Goal: Task Accomplishment & Management: Complete application form

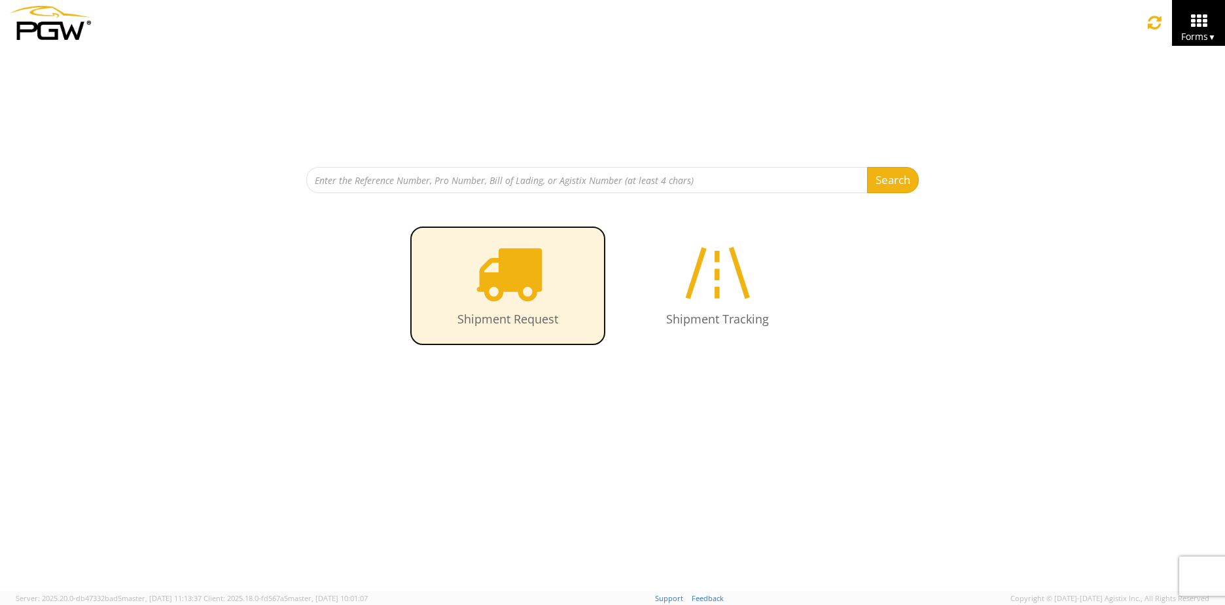
click at [520, 265] on icon at bounding box center [507, 272] width 67 height 67
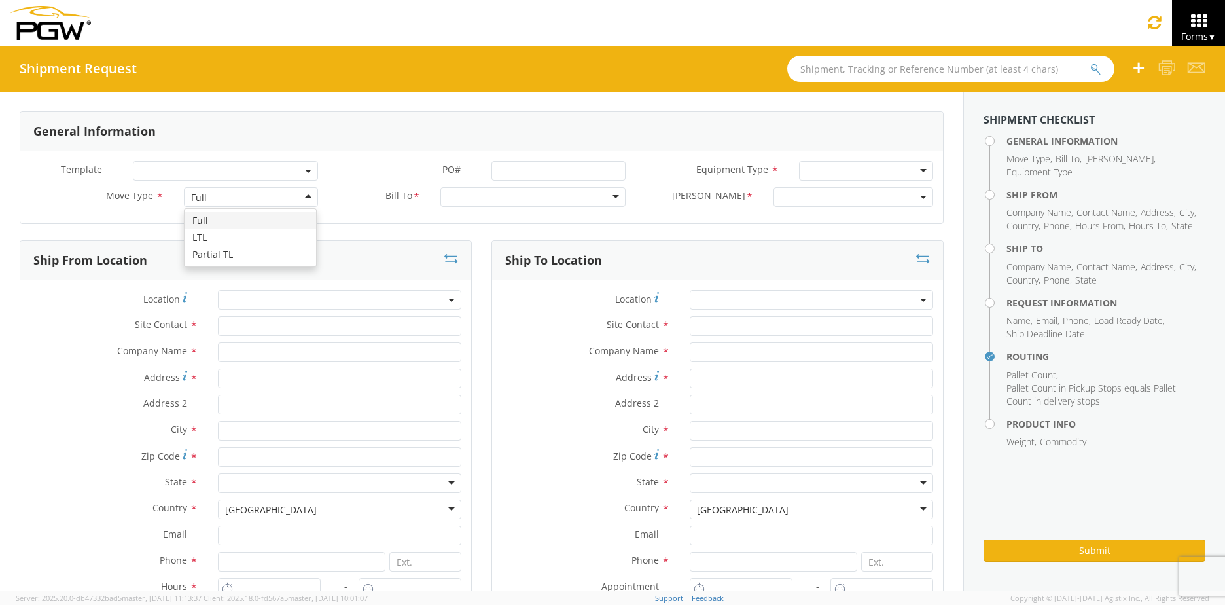
click at [302, 194] on div "Full" at bounding box center [251, 197] width 134 height 20
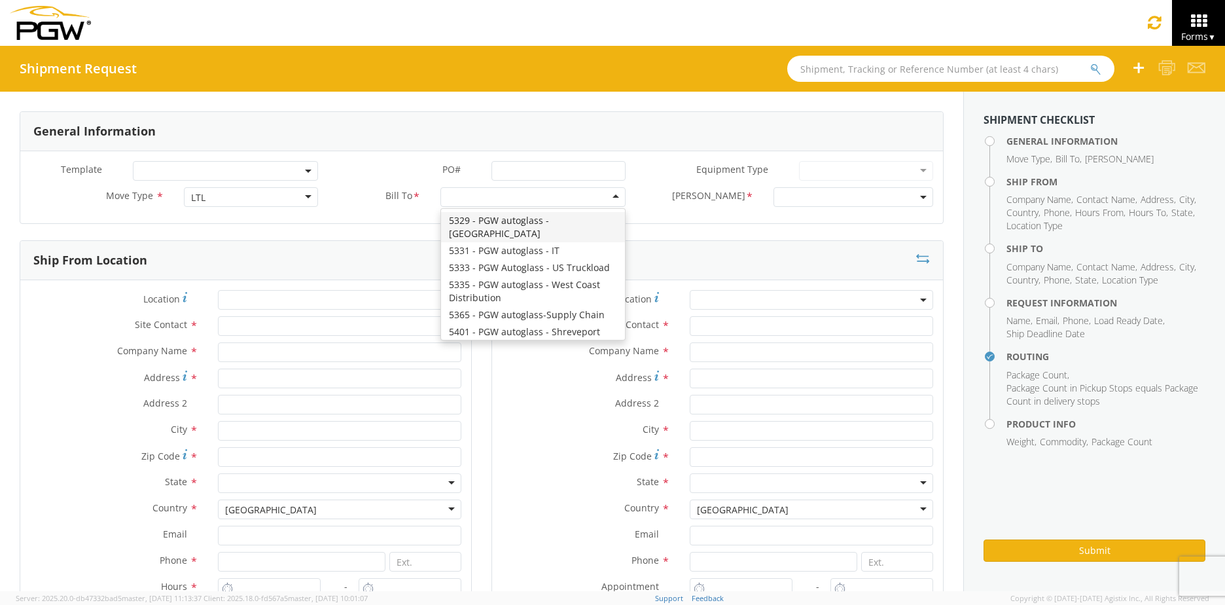
click at [468, 198] on div at bounding box center [532, 197] width 185 height 20
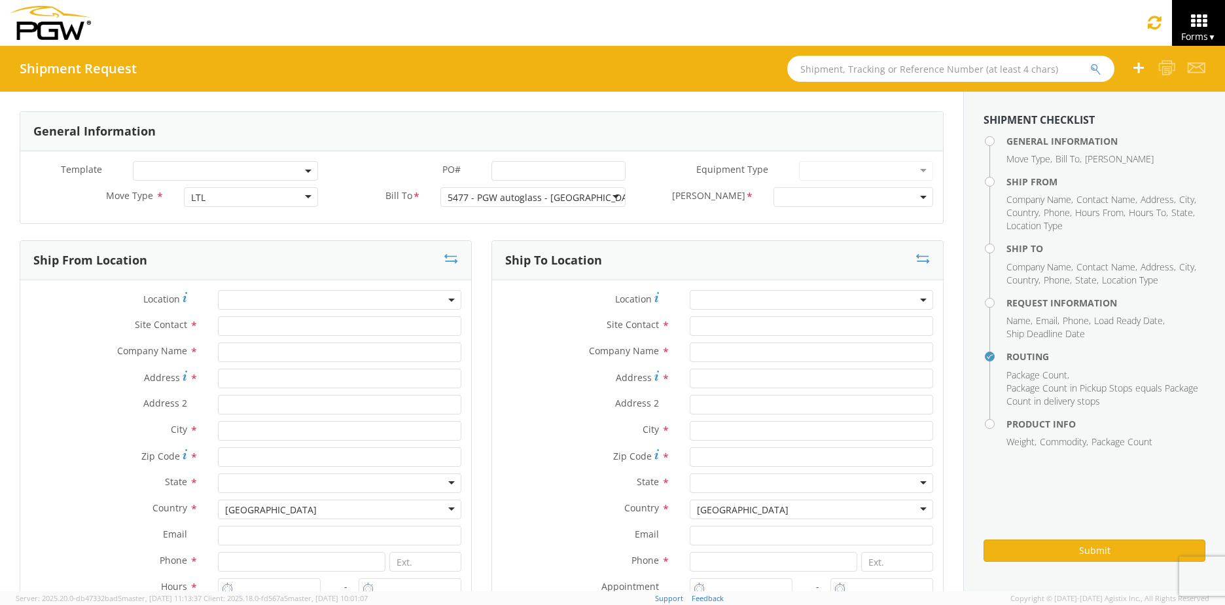
click at [777, 200] on span at bounding box center [853, 197] width 160 height 20
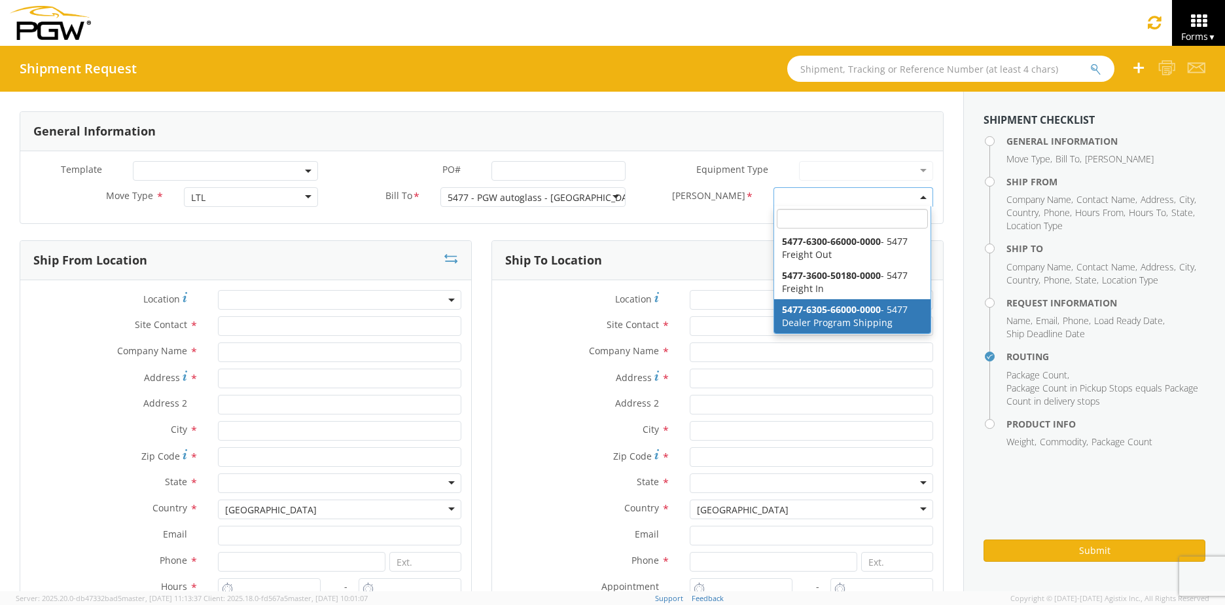
select select "5477-6305-66000-0000"
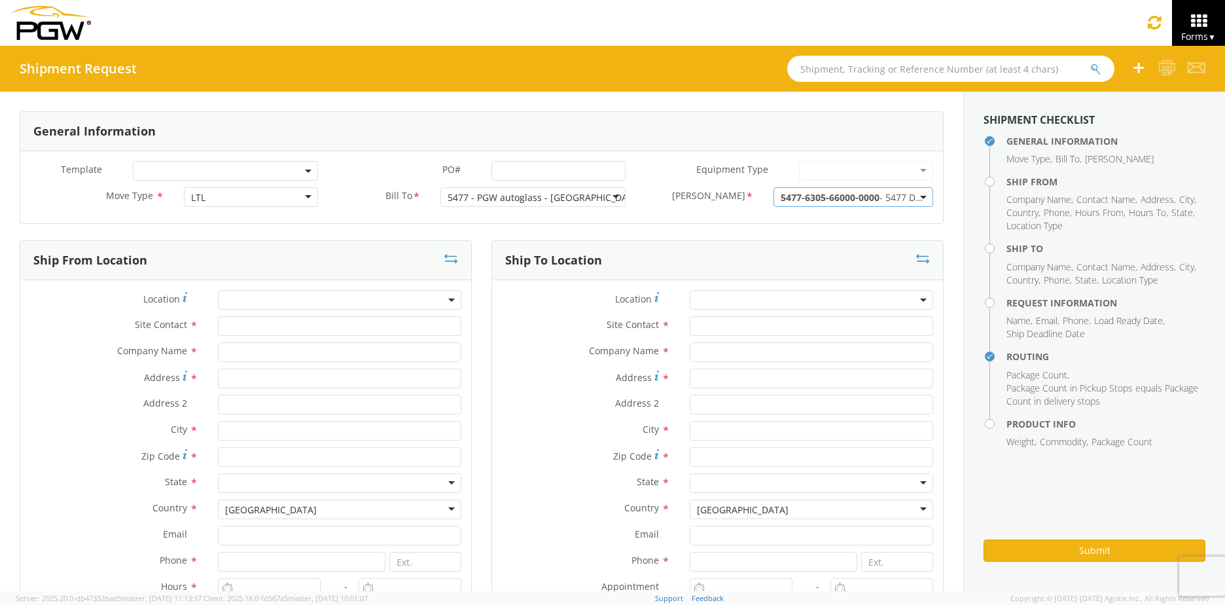
scroll to position [65, 0]
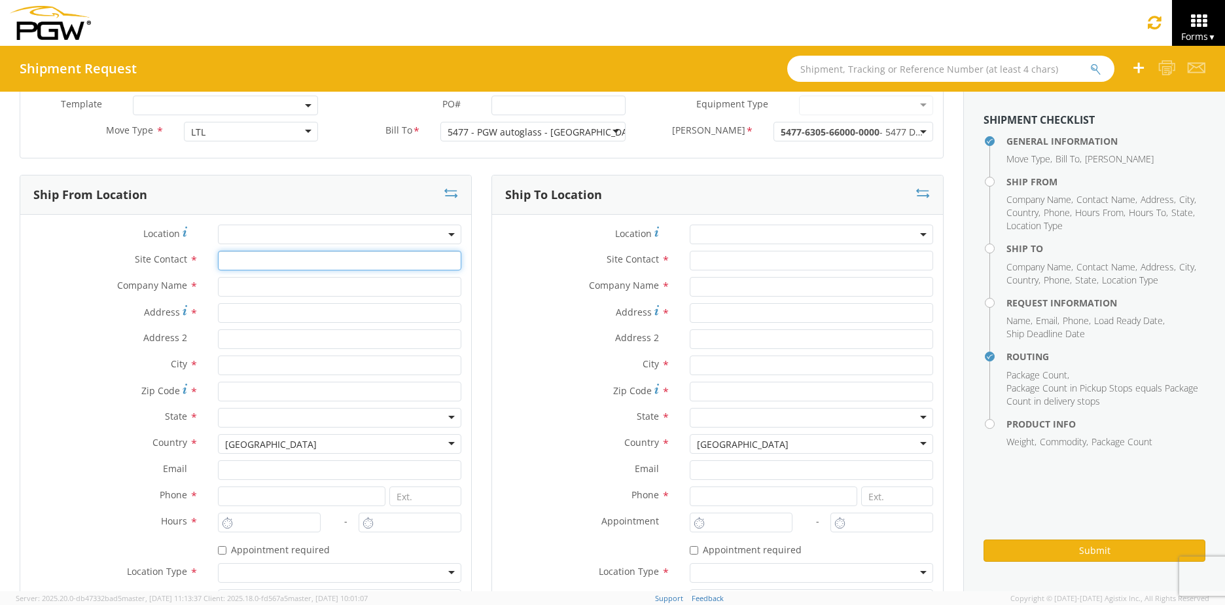
click at [249, 264] on input "text" at bounding box center [339, 261] width 243 height 20
click at [252, 233] on span at bounding box center [339, 234] width 243 height 20
click at [271, 256] on input "search" at bounding box center [338, 256] width 234 height 20
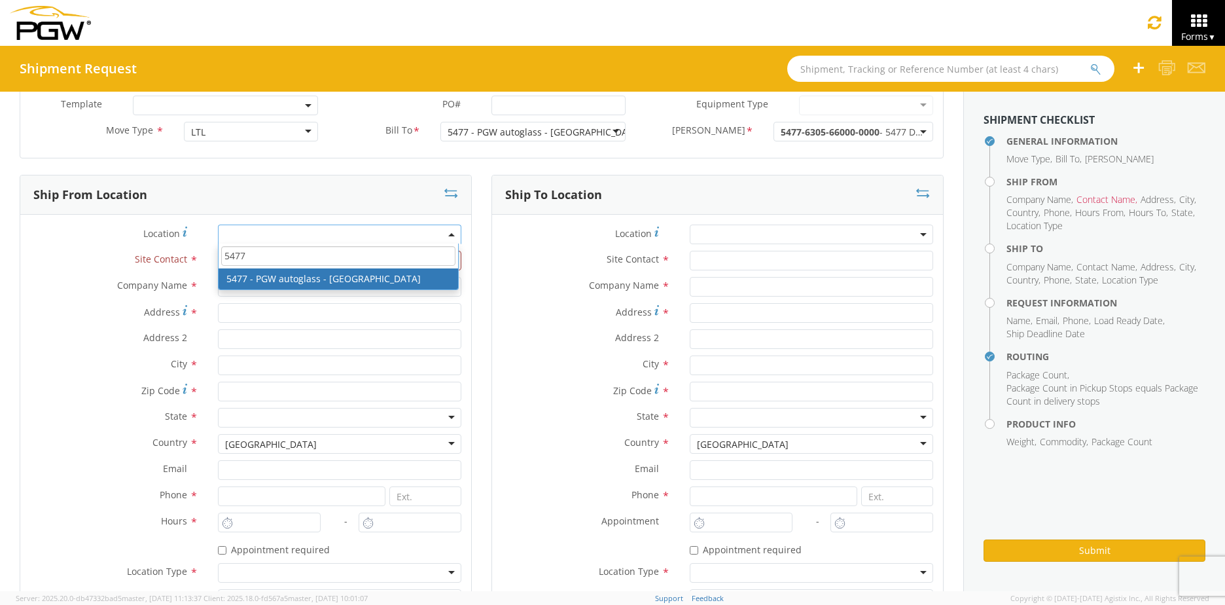
type input "5477"
type input "5477 Branch Manager"
type input "5477 - PGW autoglass - [GEOGRAPHIC_DATA]"
type input "[STREET_ADDRESS][PERSON_NAME]"
type input "Cinnaminson"
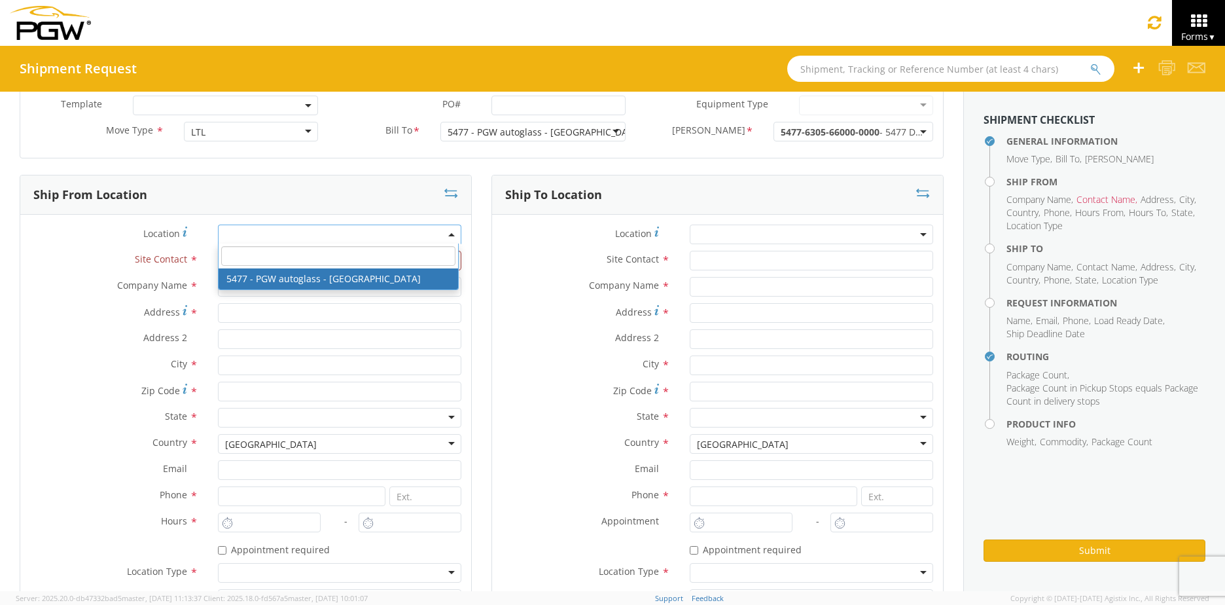
type input "08077"
type input "[EMAIL_ADDRESS][DOMAIN_NAME]"
type input "[PHONE_NUMBER]"
type input "9:00 AM"
type input "3:00 PM"
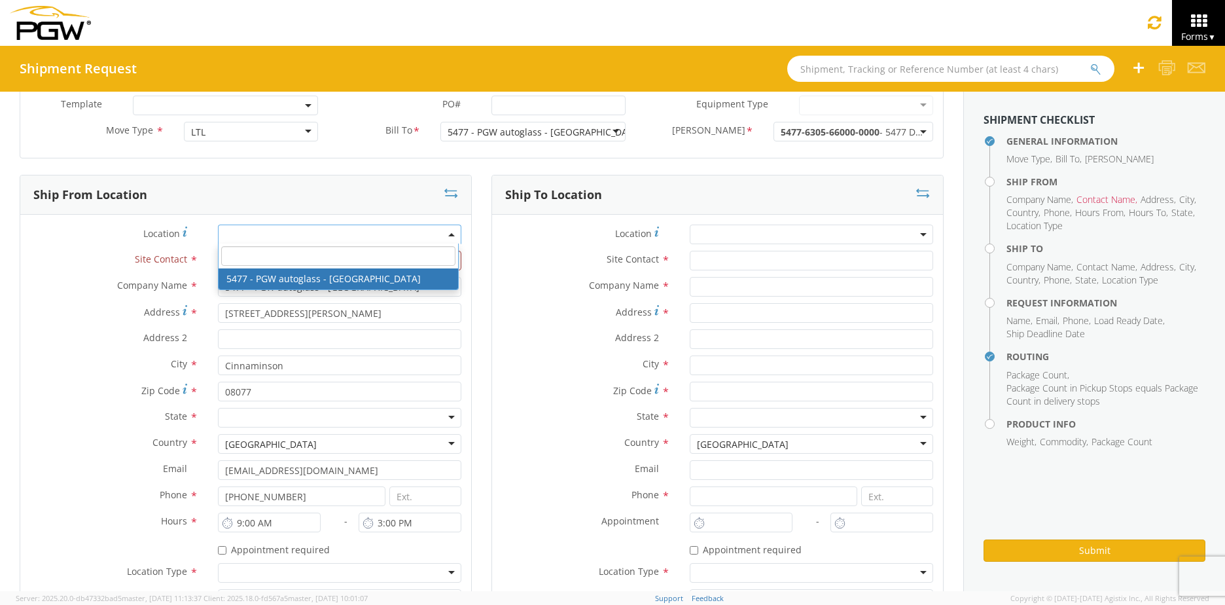
select select "28313"
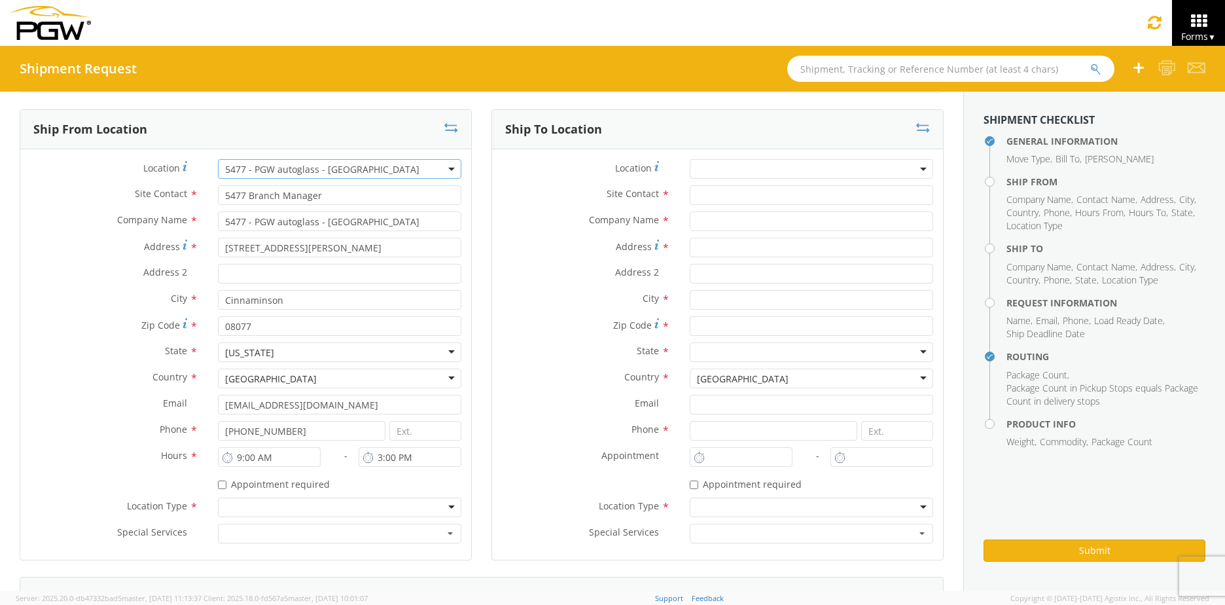
scroll to position [196, 0]
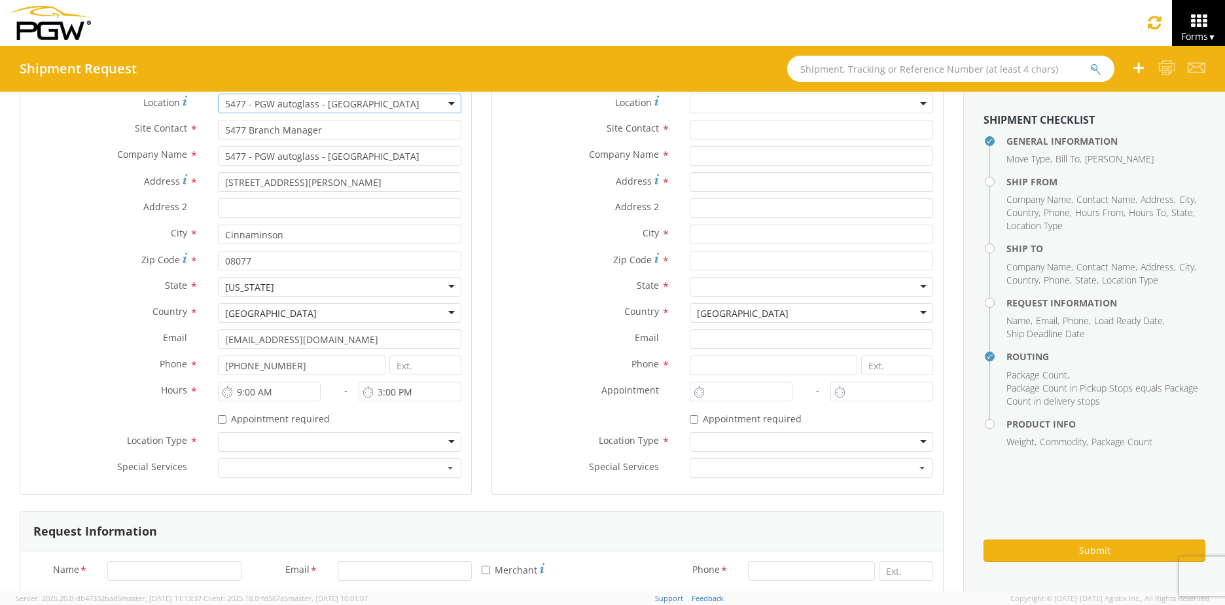
click at [264, 444] on div at bounding box center [339, 442] width 243 height 20
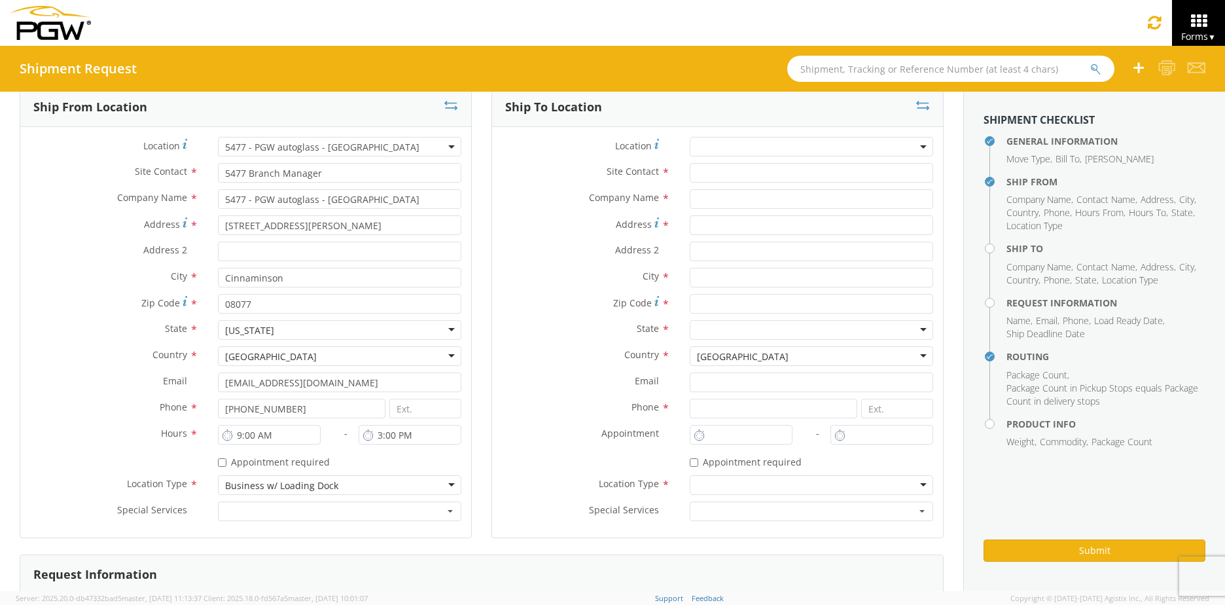
scroll to position [131, 0]
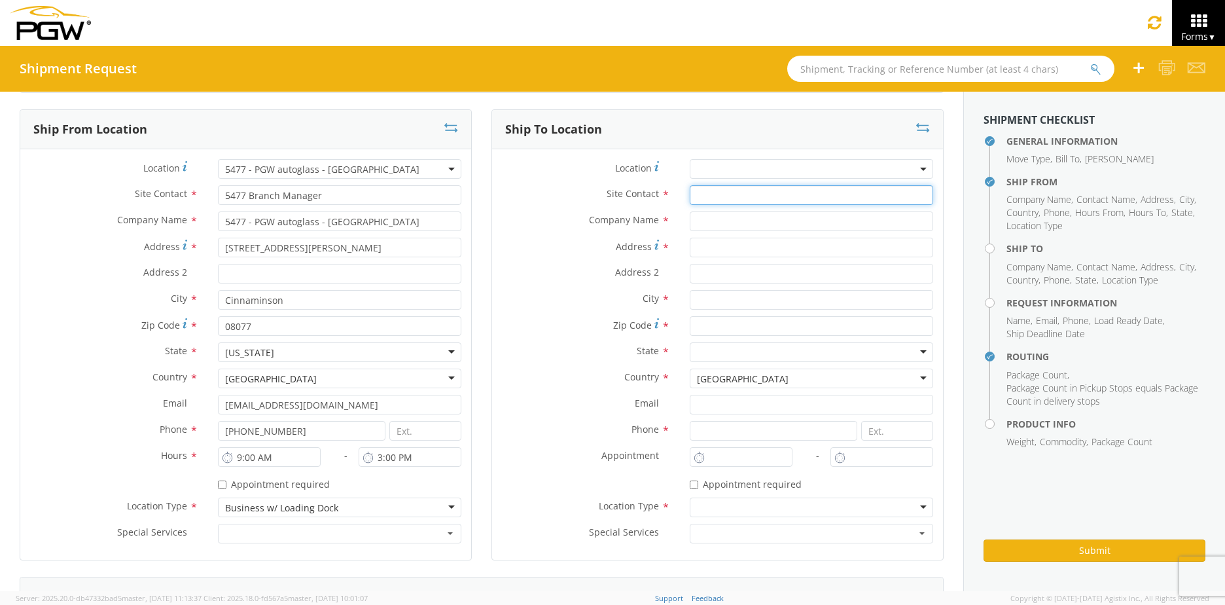
click at [702, 199] on input "text" at bounding box center [811, 195] width 243 height 20
click at [696, 166] on span at bounding box center [811, 169] width 243 height 20
click at [708, 194] on input "search" at bounding box center [810, 191] width 234 height 20
click at [563, 182] on div "Location * Please enter 2 or more characters" at bounding box center [717, 172] width 451 height 26
click at [713, 196] on input "text" at bounding box center [811, 195] width 243 height 20
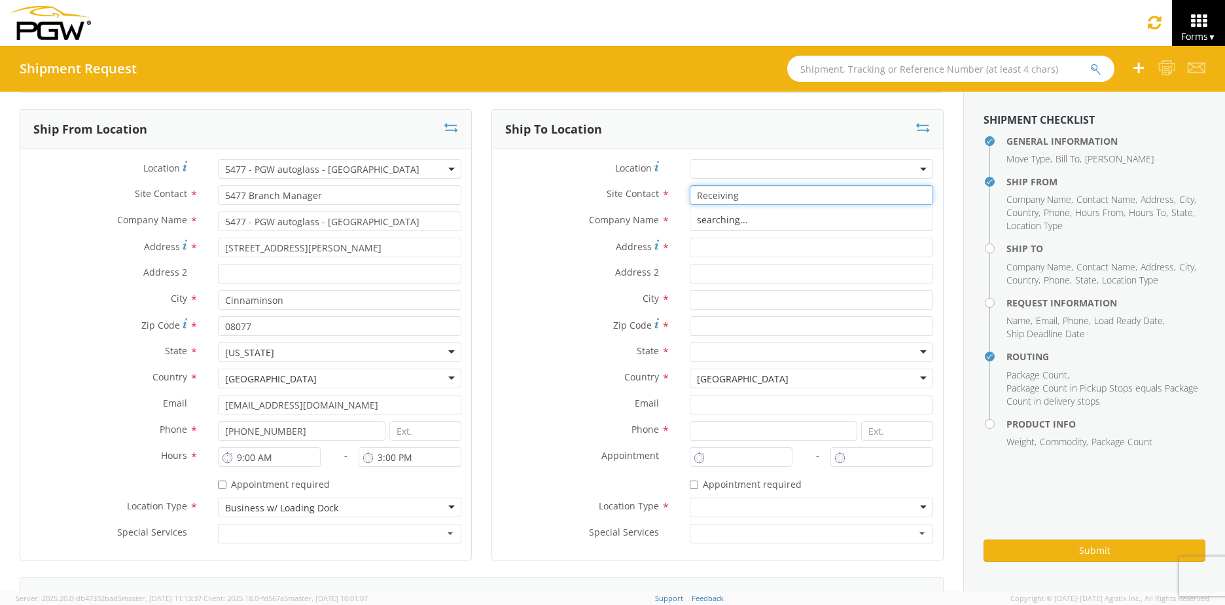
type input "Receiving"
click at [693, 247] on input "Address *" at bounding box center [811, 248] width 243 height 20
click at [698, 224] on input "text" at bounding box center [811, 221] width 243 height 20
type input "[PERSON_NAME]"
click at [570, 235] on div "Company Name * [PERSON_NAME] [PERSON_NAME]" at bounding box center [717, 224] width 451 height 26
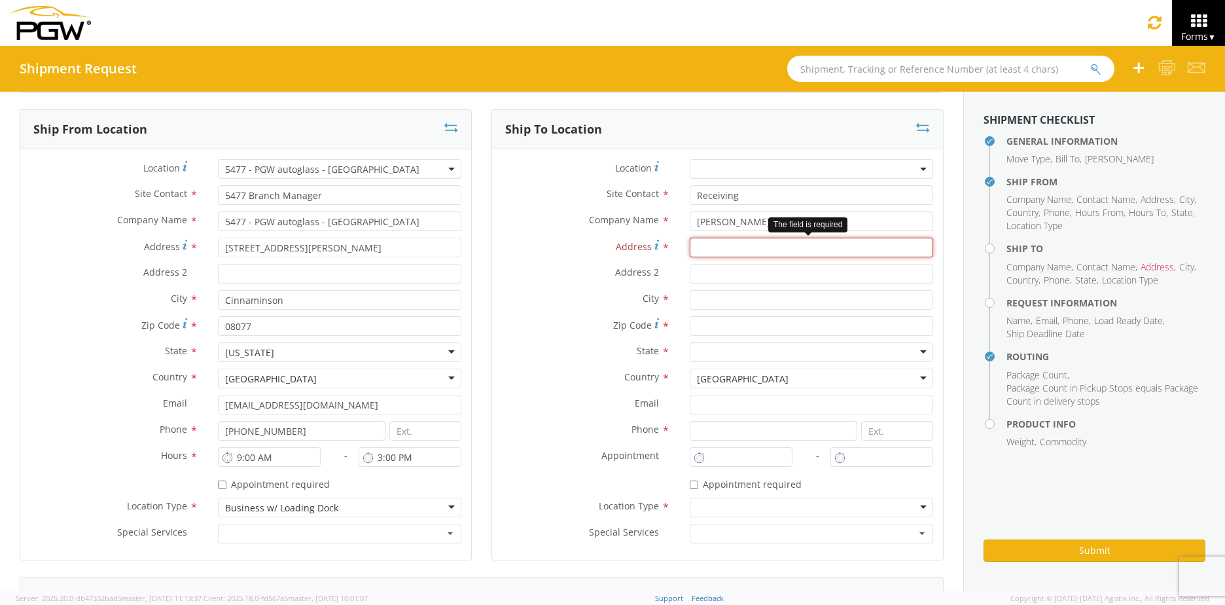
click at [709, 247] on input "Address *" at bounding box center [811, 248] width 243 height 20
type input "[STREET_ADDRESS]"
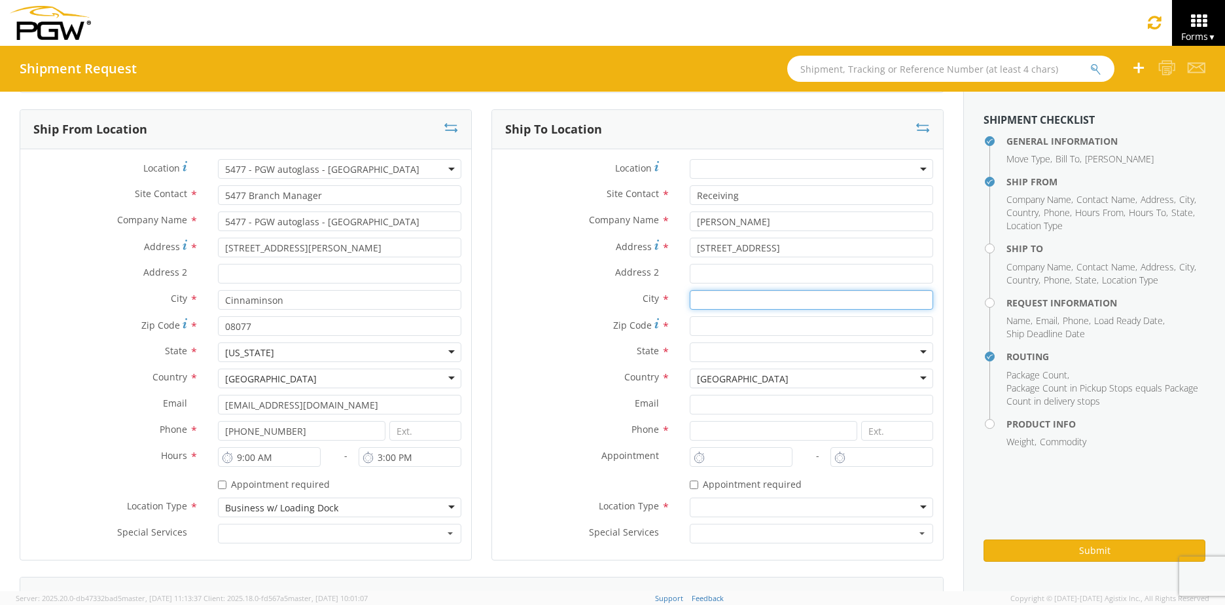
click at [722, 299] on input "text" at bounding box center [811, 300] width 243 height 20
type input "Plymouth Meeting"
click at [715, 325] on input "Zip Code *" at bounding box center [811, 326] width 243 height 20
type input "19462"
click at [715, 350] on div at bounding box center [811, 352] width 243 height 20
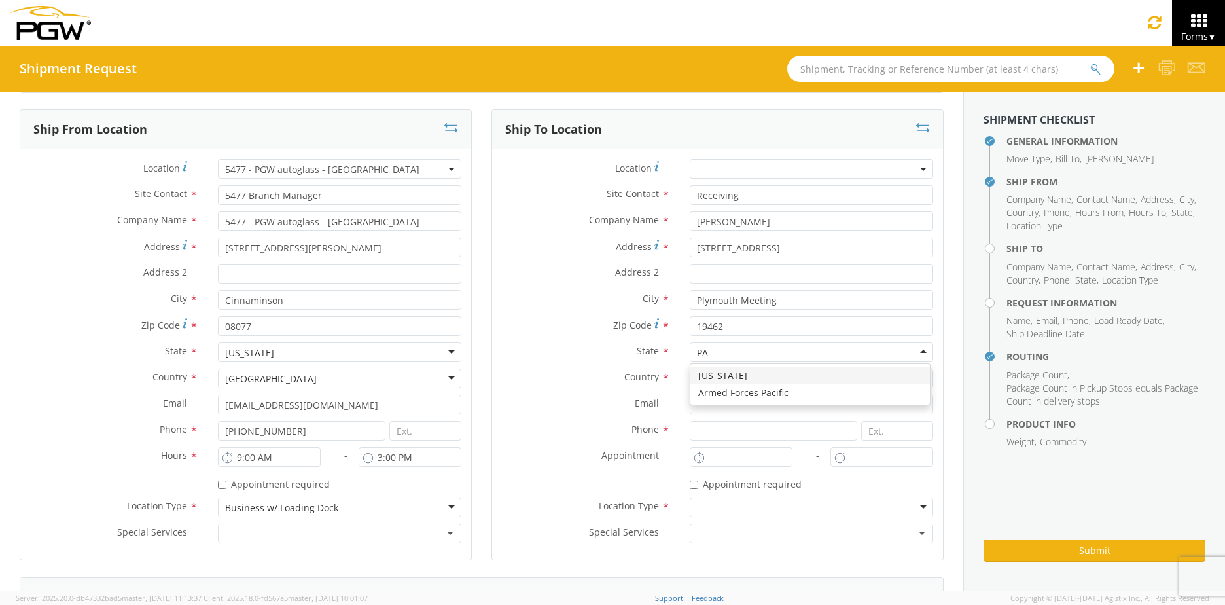
type input "PA"
click at [539, 347] on label "State *" at bounding box center [586, 350] width 188 height 17
click at [705, 349] on div at bounding box center [811, 352] width 243 height 20
click at [698, 429] on input at bounding box center [774, 431] width 168 height 20
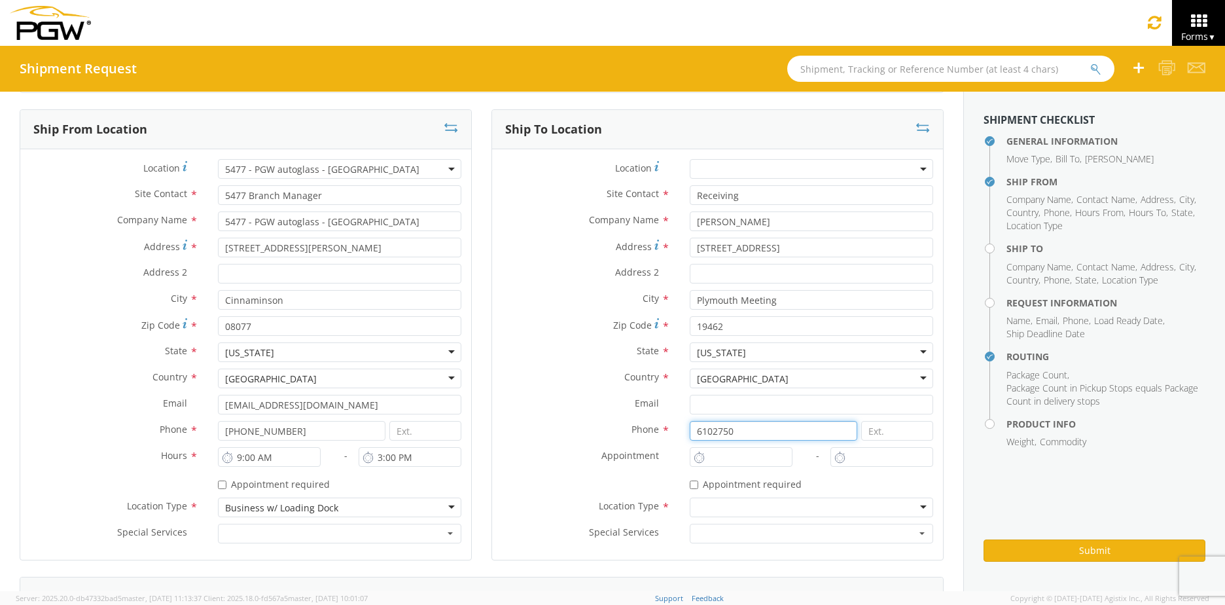
drag, startPoint x: 719, startPoint y: 427, endPoint x: 751, endPoint y: 431, distance: 31.6
click at [726, 428] on input "6102750" at bounding box center [774, 431] width 168 height 20
click at [751, 431] on input "6102750" at bounding box center [774, 431] width 168 height 20
type input "6102750507"
click at [697, 505] on div at bounding box center [811, 507] width 243 height 20
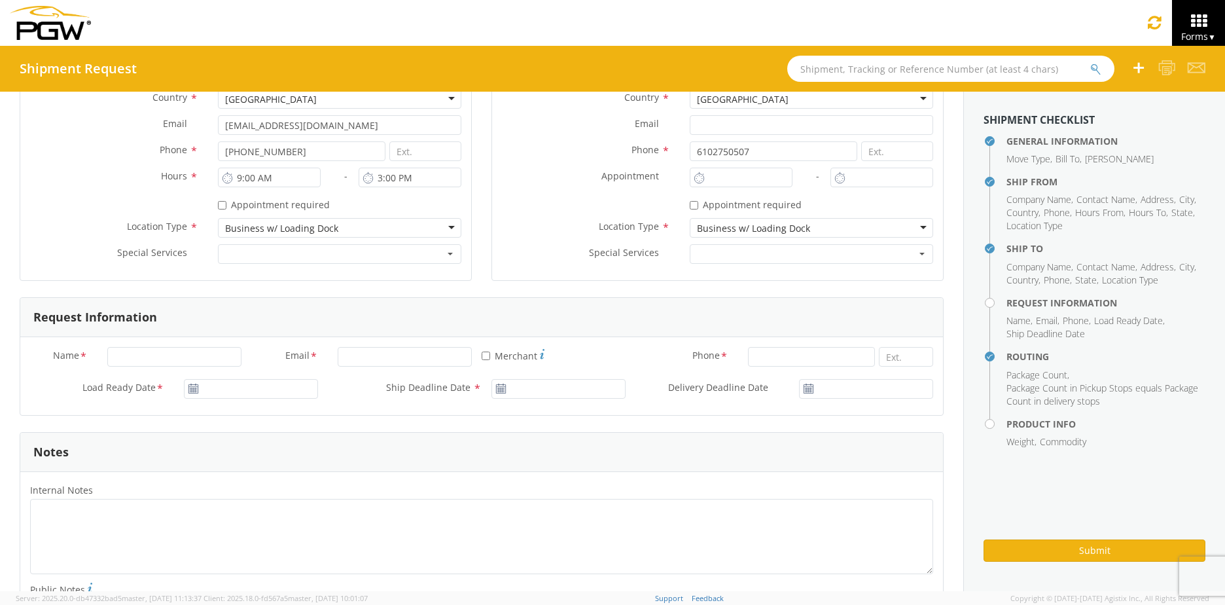
scroll to position [458, 0]
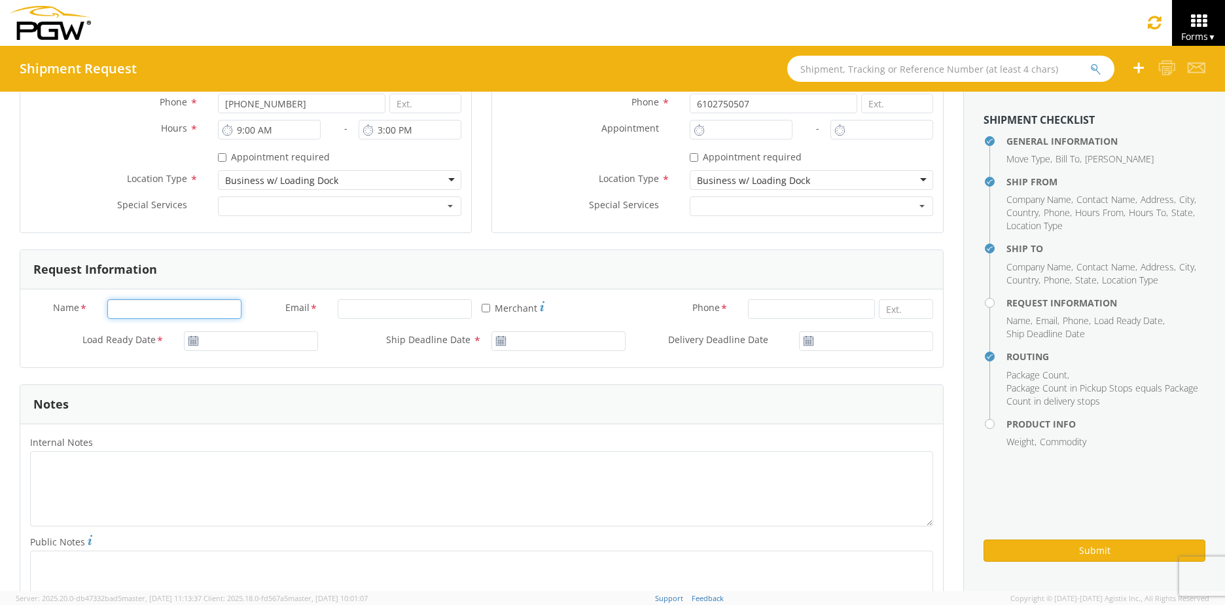
click at [121, 307] on input "Name *" at bounding box center [174, 309] width 134 height 20
type input "[PERSON_NAME]"
type input "[EMAIL_ADDRESS][DOMAIN_NAME]"
type input "8563896920"
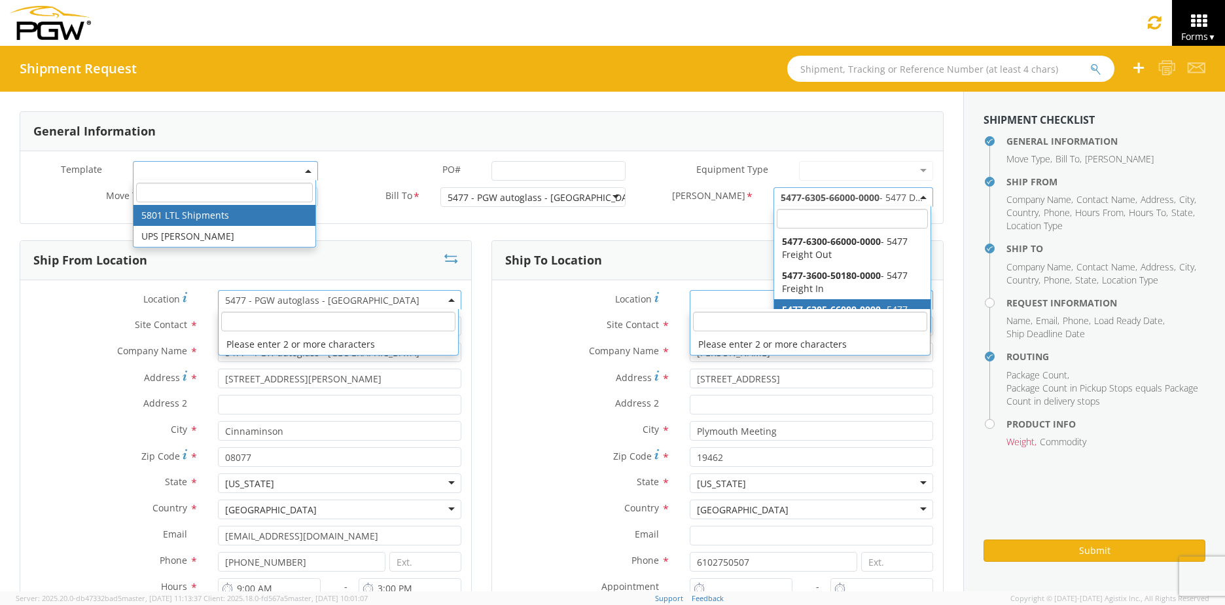
scroll to position [0, 0]
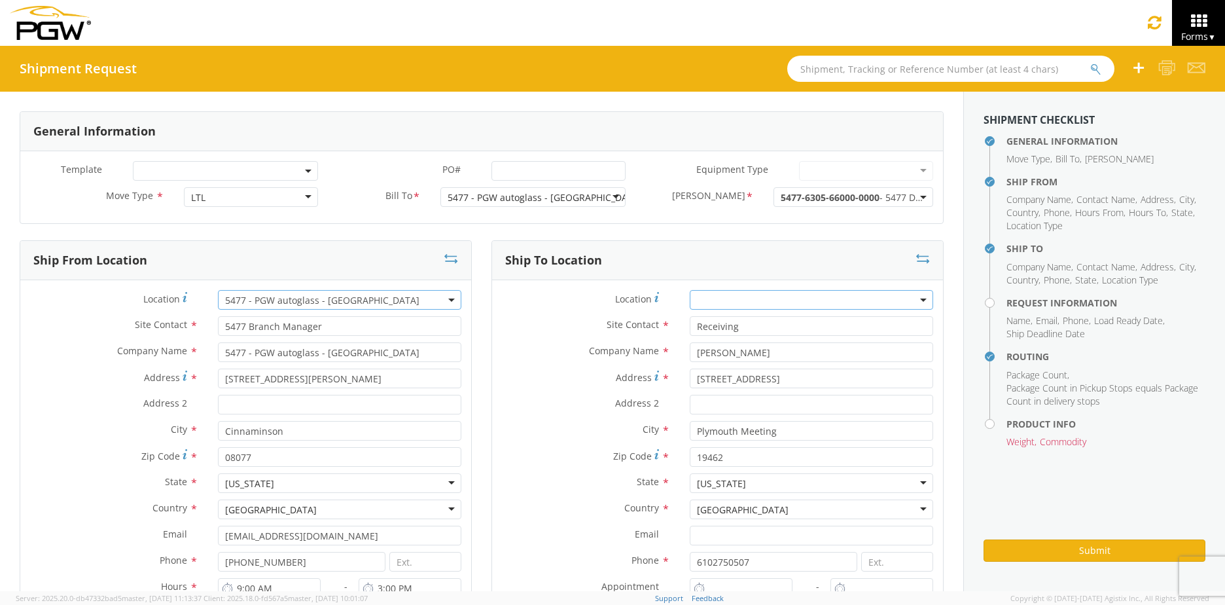
click at [539, 336] on div "Site Contact * Receiving Receiving 1St Choice Auto Glass - ( Shipping Receiving…" at bounding box center [717, 329] width 451 height 26
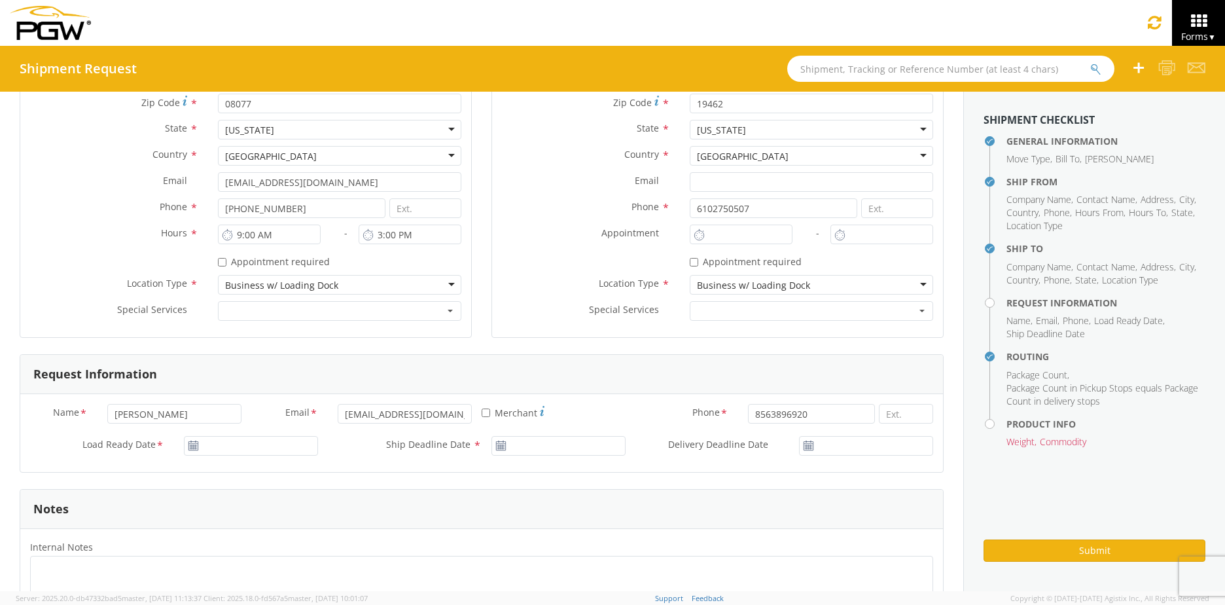
scroll to position [393, 0]
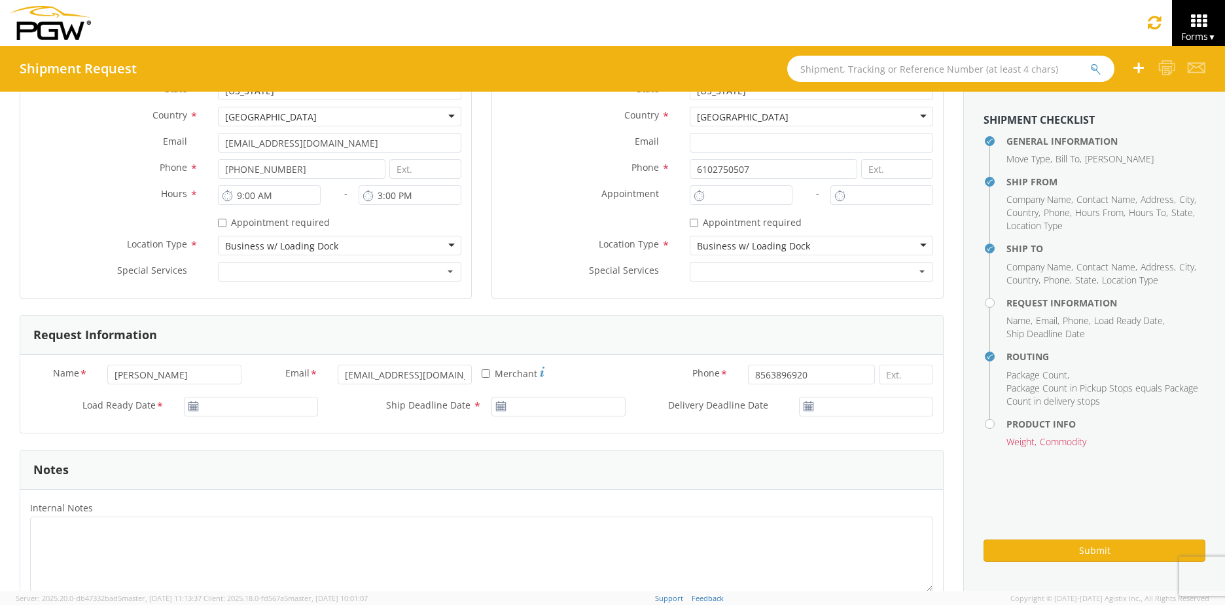
click at [190, 407] on icon at bounding box center [193, 406] width 11 height 10
click at [190, 405] on icon at bounding box center [193, 406] width 11 height 10
click at [209, 404] on input "Load Ready Date *" at bounding box center [251, 407] width 134 height 20
type input "[DATE]"
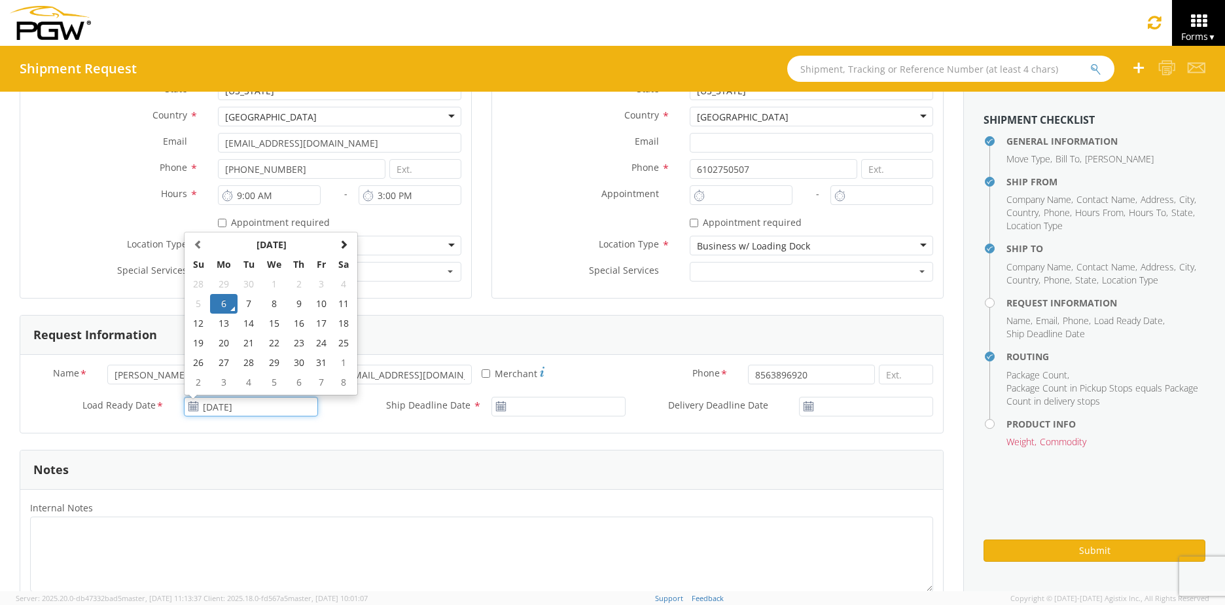
click at [220, 302] on td "6" at bounding box center [223, 304] width 27 height 20
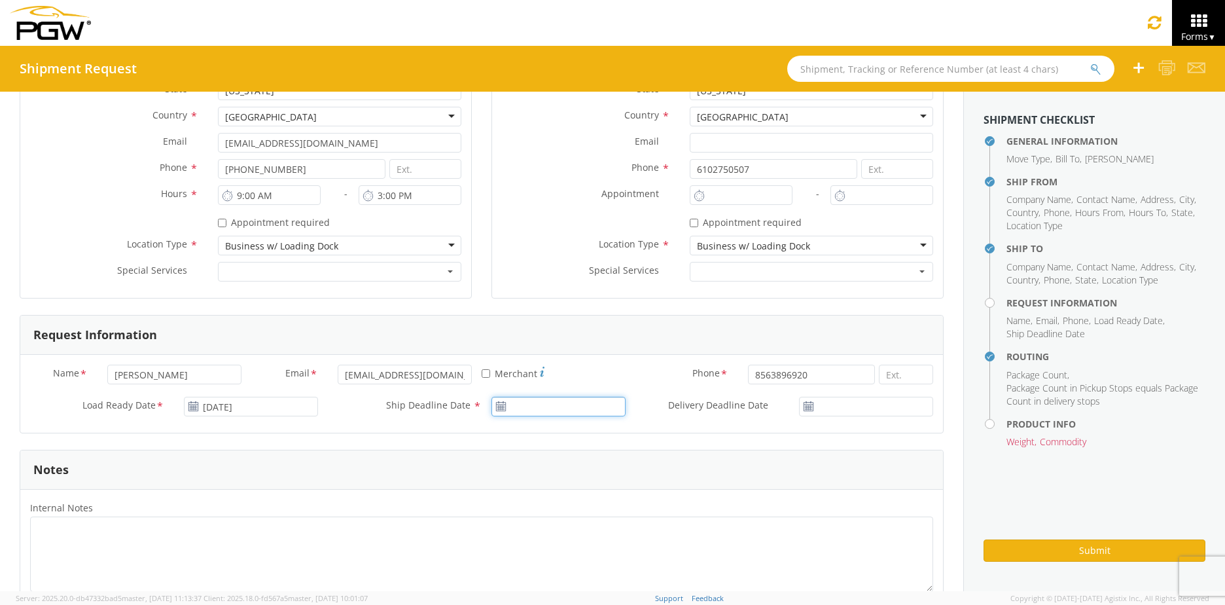
type input "[DATE]"
click at [526, 408] on input "[DATE]" at bounding box center [558, 407] width 134 height 20
click at [523, 299] on td "6" at bounding box center [531, 304] width 27 height 20
click at [822, 405] on input "[DATE]" at bounding box center [866, 407] width 134 height 20
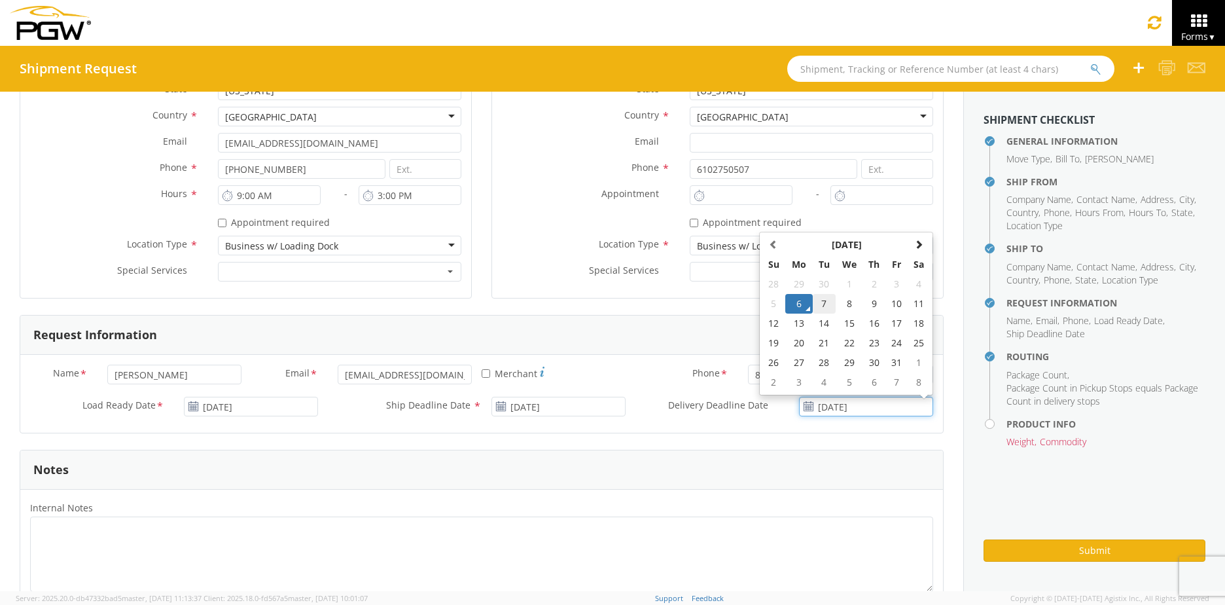
click at [813, 301] on td "7" at bounding box center [824, 304] width 23 height 20
type input "[DATE]"
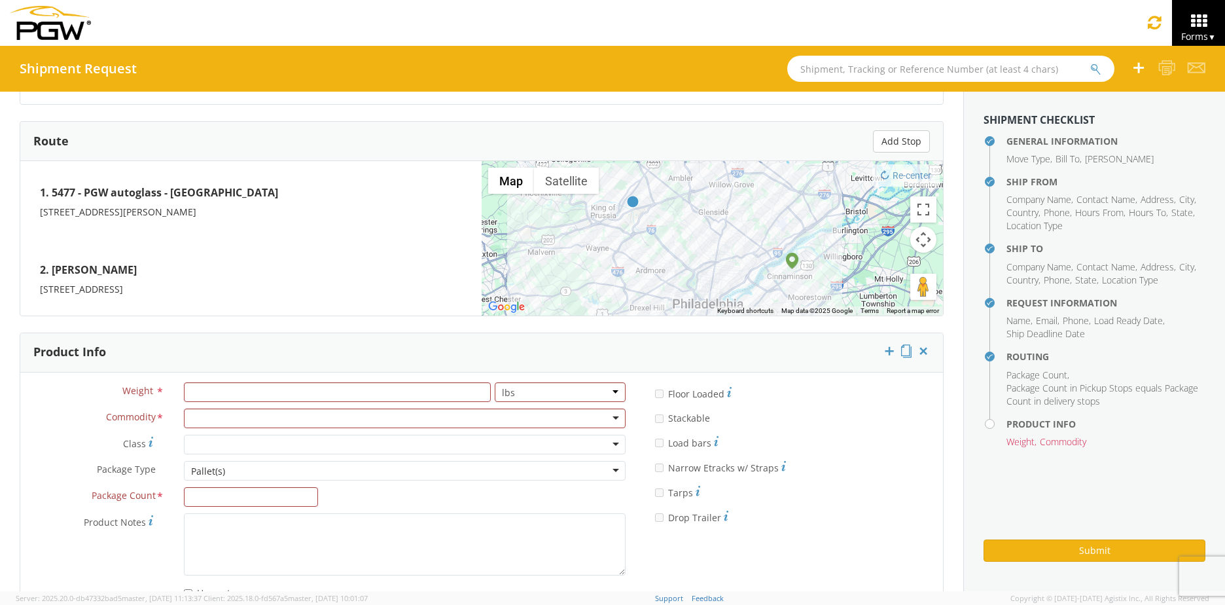
scroll to position [1038, 0]
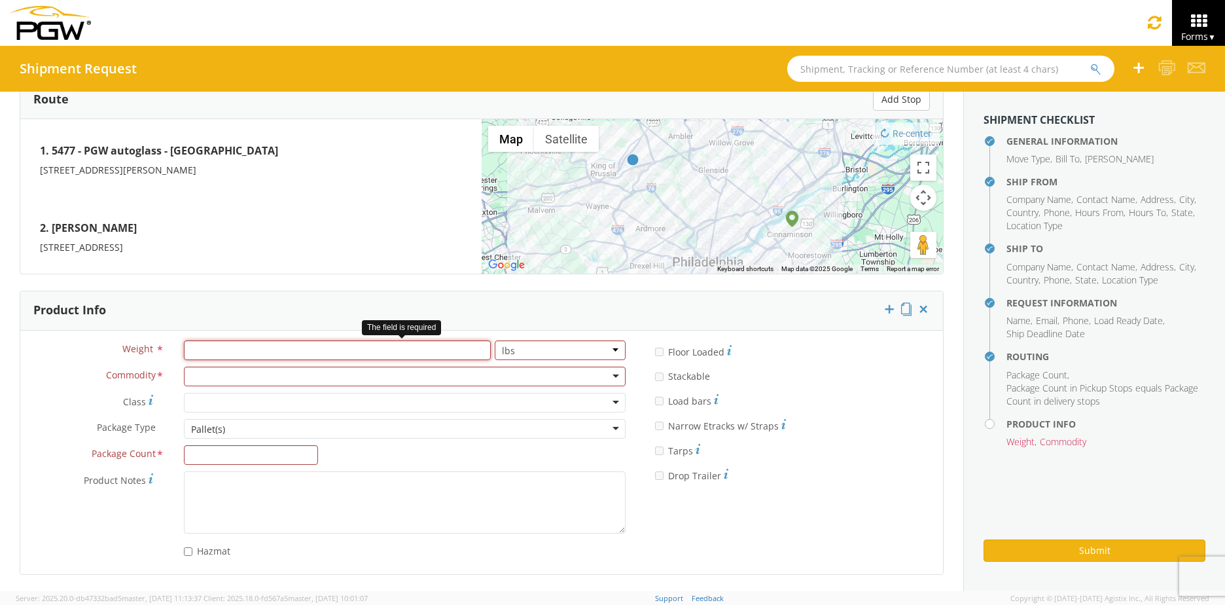
click at [243, 351] on input "number" at bounding box center [337, 350] width 307 height 20
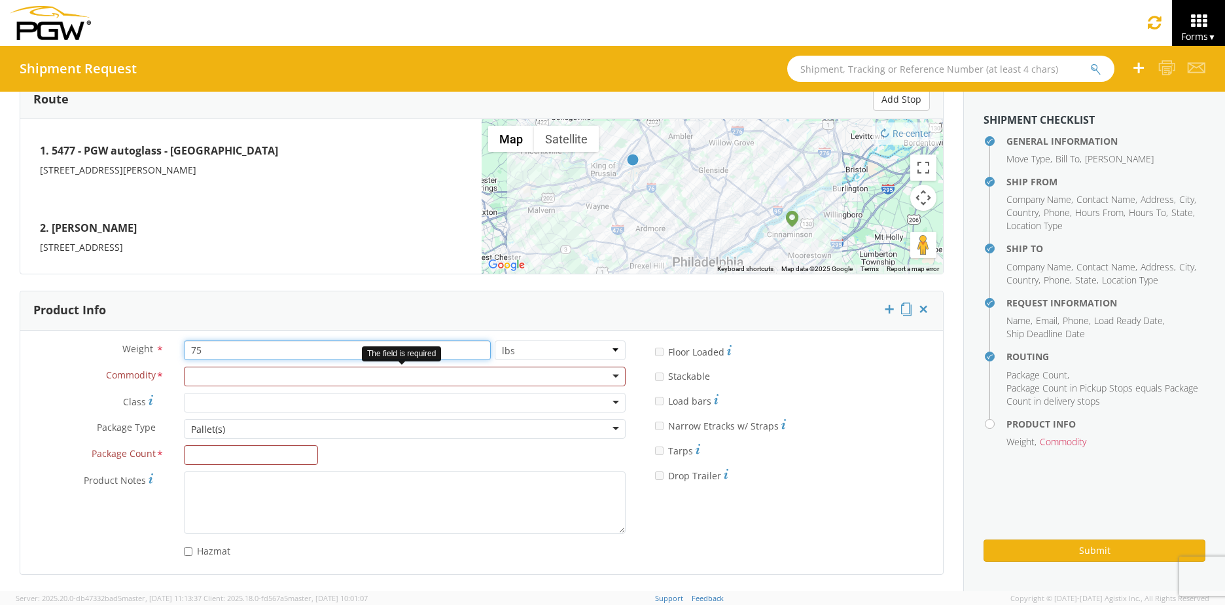
type input "75"
click at [241, 379] on div at bounding box center [405, 376] width 442 height 20
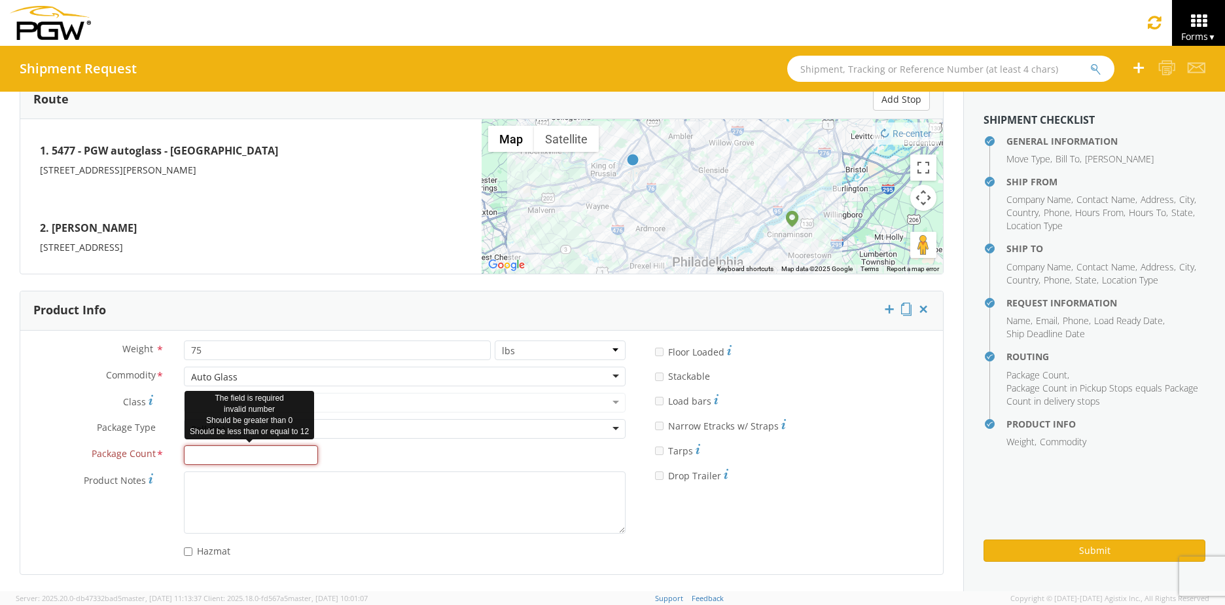
click at [209, 455] on input "Package Count *" at bounding box center [251, 455] width 134 height 20
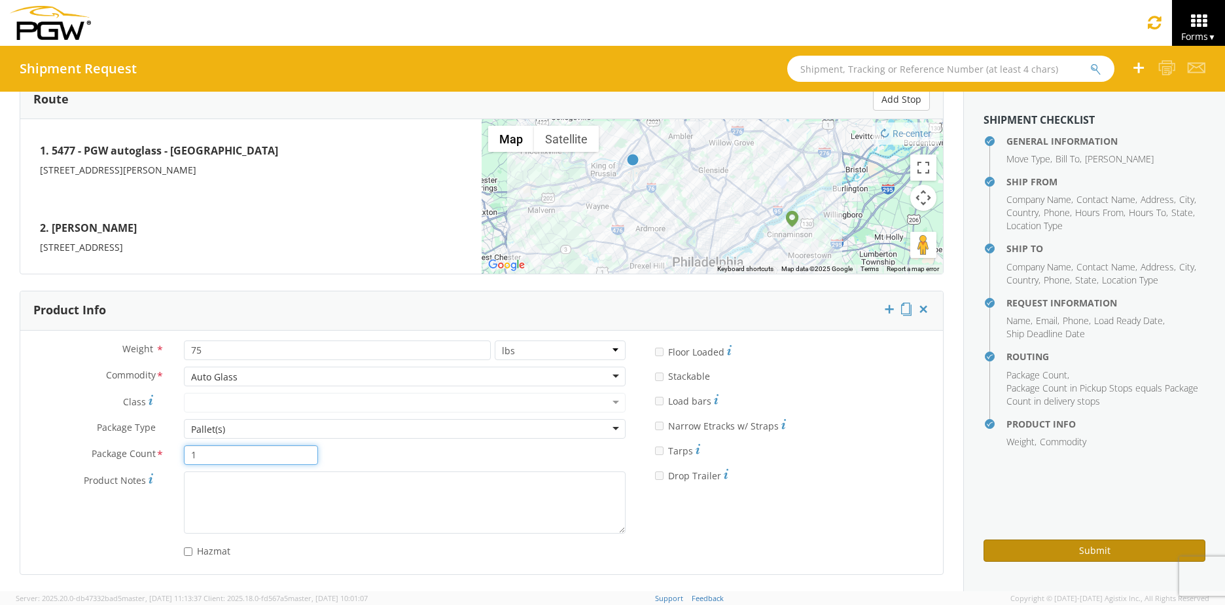
type input "1"
click at [1065, 551] on button "Submit" at bounding box center [1094, 550] width 222 height 22
